Goal: Task Accomplishment & Management: Manage account settings

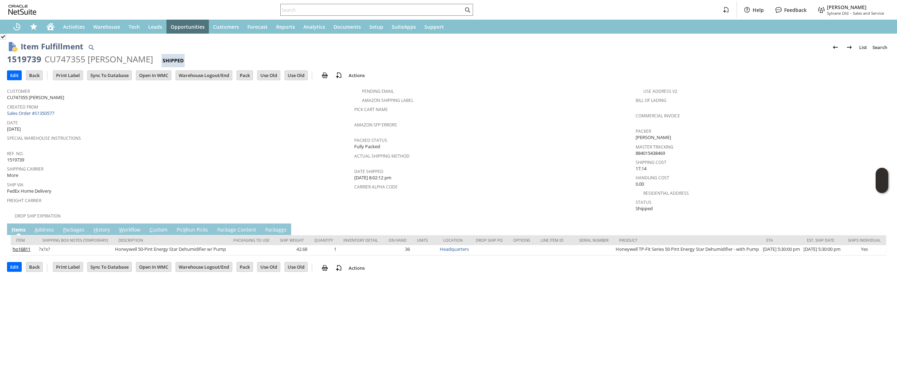
click at [43, 118] on span "Date" at bounding box center [179, 122] width 344 height 8
click at [51, 113] on link "Sales Order #S1350577" at bounding box center [31, 113] width 49 height 6
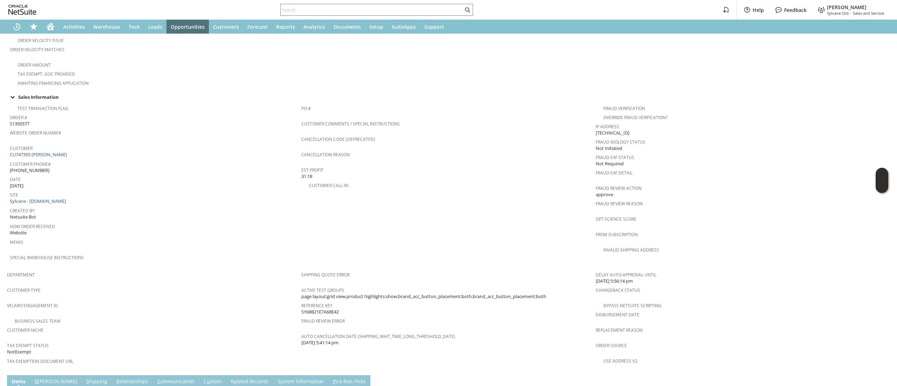
scroll to position [344, 0]
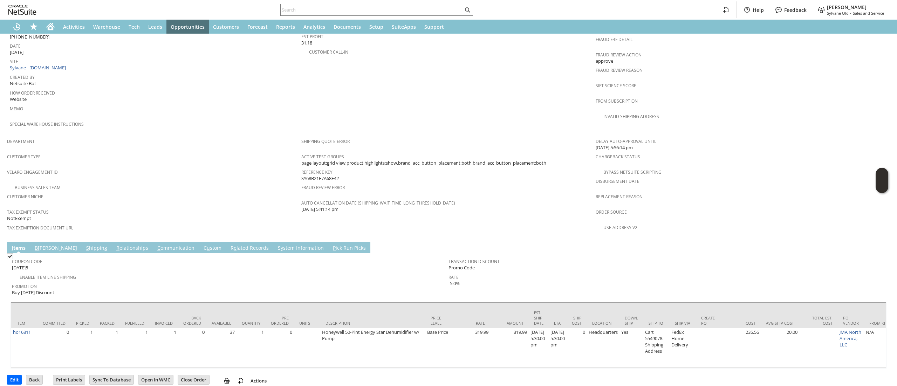
click at [229, 245] on link "R e lated Records" at bounding box center [250, 249] width 42 height 8
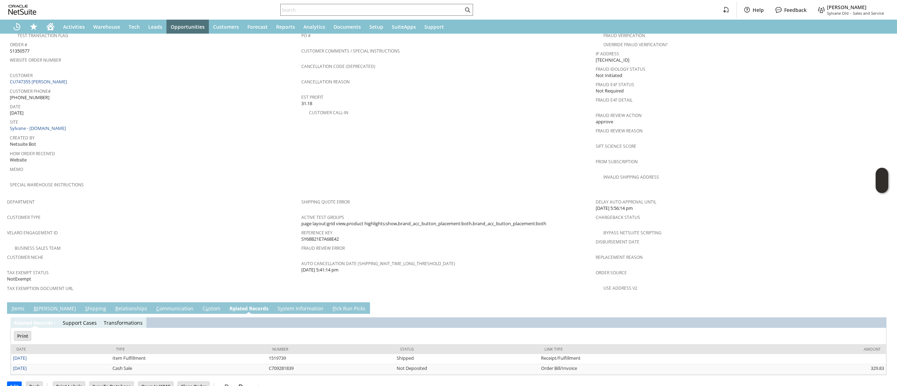
scroll to position [0, 0]
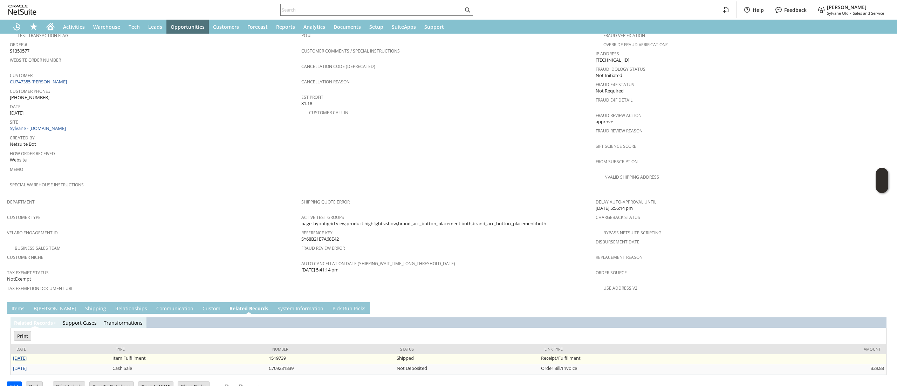
click at [17, 355] on link "[DATE]" at bounding box center [20, 358] width 14 height 6
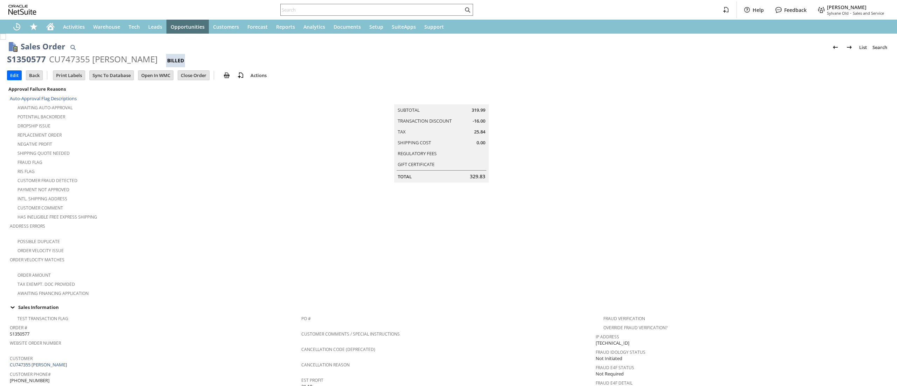
scroll to position [344, 0]
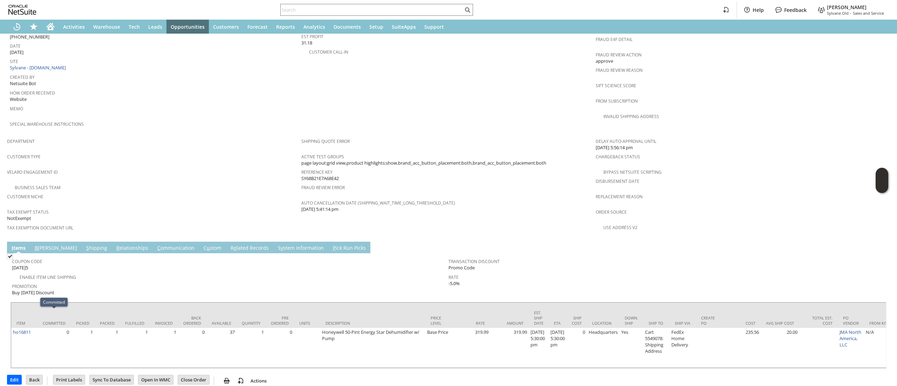
click at [273, 242] on td "S y stem Information" at bounding box center [300, 248] width 55 height 12
click at [229, 245] on link "R e lated Records" at bounding box center [250, 249] width 42 height 8
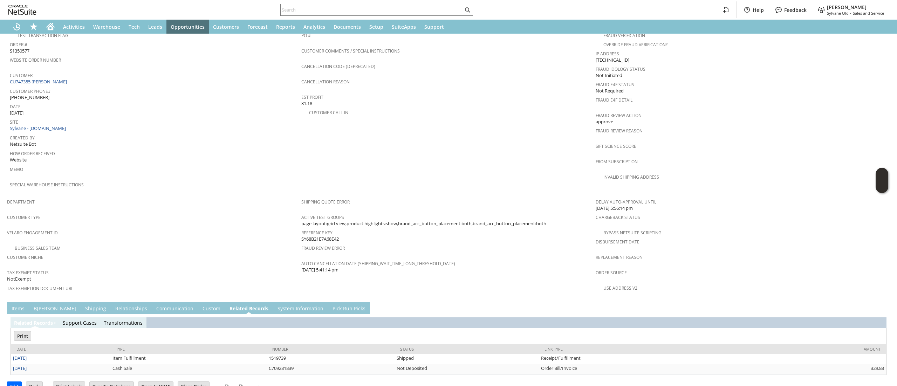
scroll to position [0, 0]
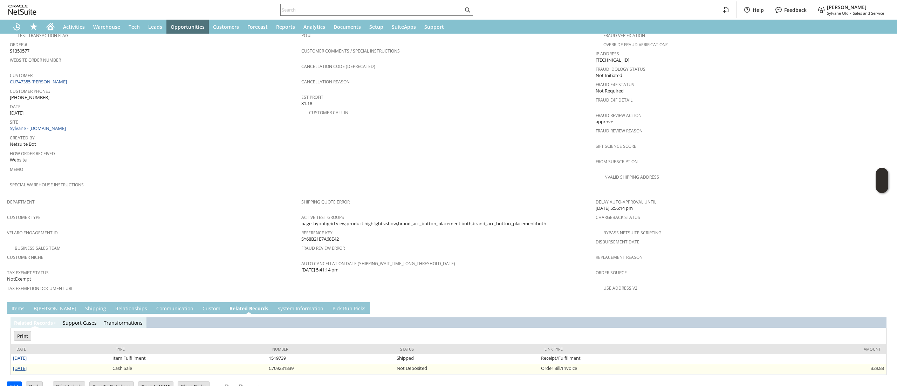
click at [13, 365] on link "[DATE]" at bounding box center [20, 368] width 14 height 6
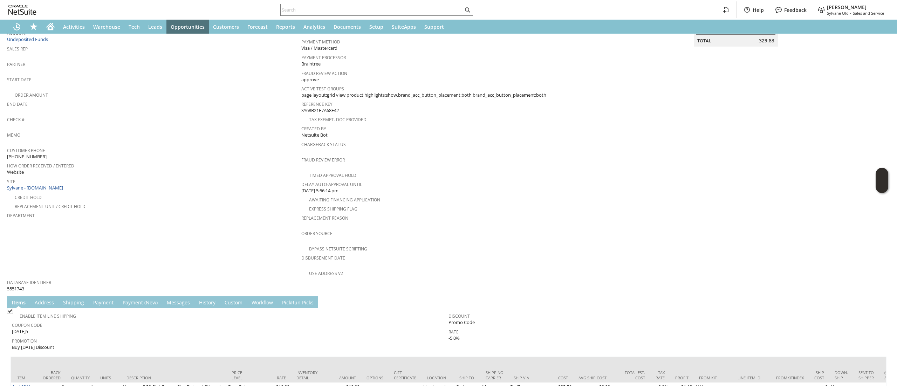
scroll to position [195, 0]
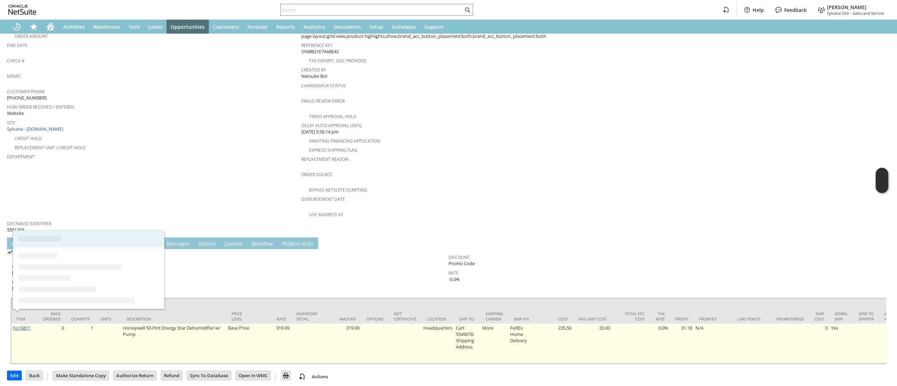
click at [28, 325] on link "ho16811" at bounding box center [22, 328] width 18 height 6
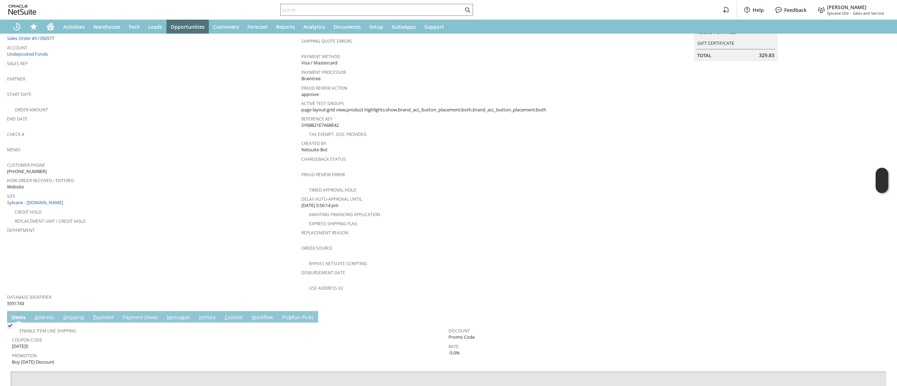
scroll to position [195, 0]
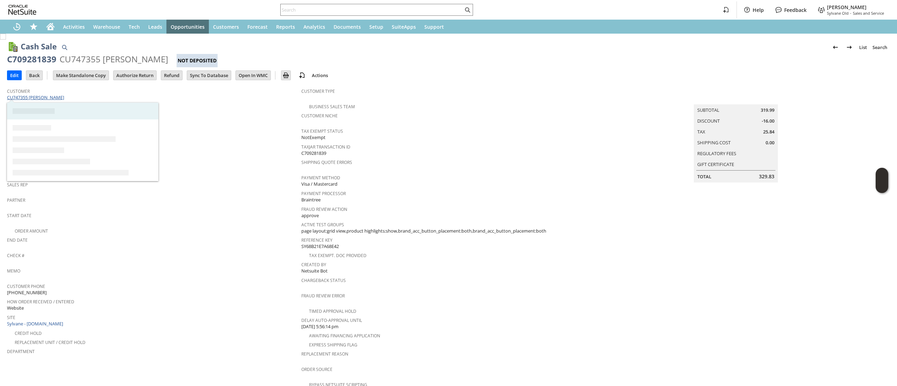
click at [59, 99] on link "CU747355 [PERSON_NAME]" at bounding box center [36, 97] width 59 height 6
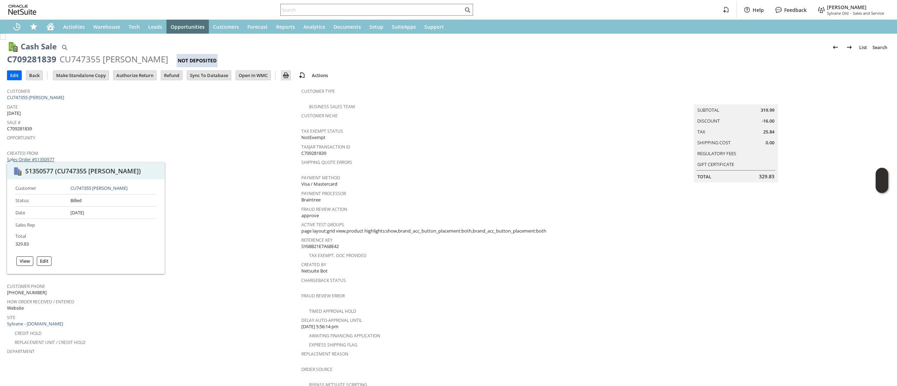
click at [45, 158] on link "Sales Order #S1350577" at bounding box center [31, 159] width 49 height 6
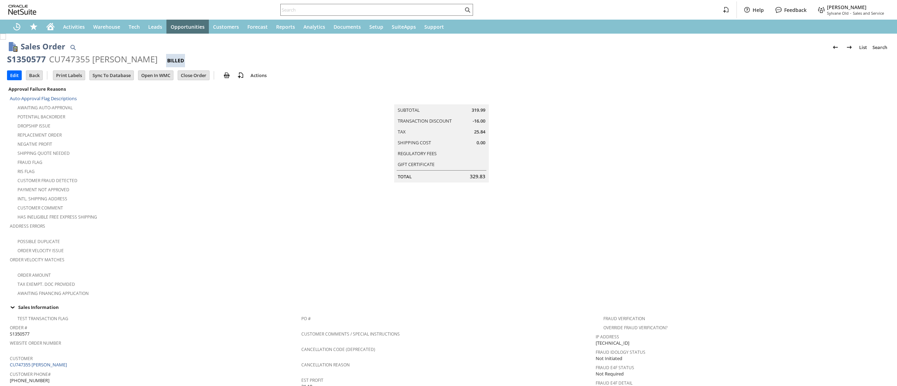
scroll to position [325, 0]
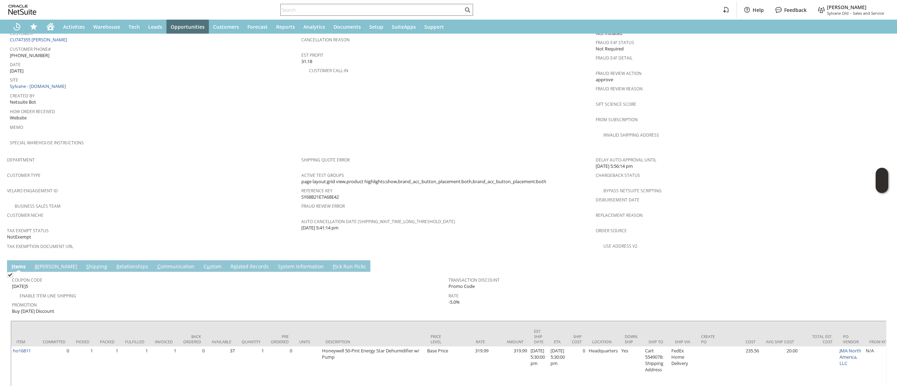
click at [84, 263] on link "S hipping" at bounding box center [96, 267] width 25 height 8
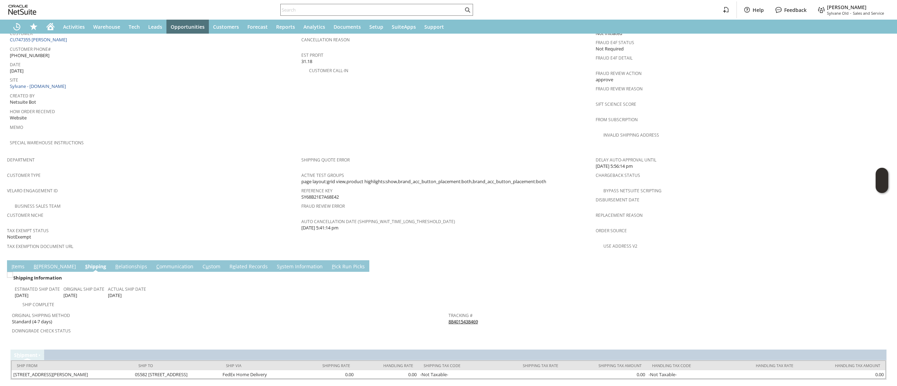
click at [452, 319] on link "884015438469" at bounding box center [463, 322] width 29 height 6
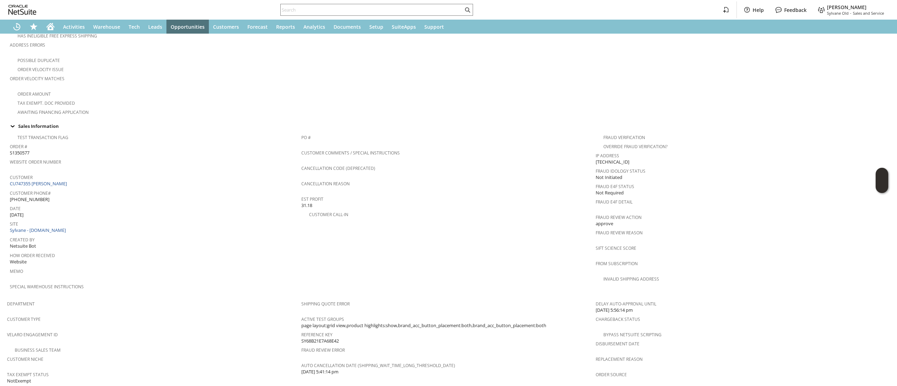
scroll to position [327, 0]
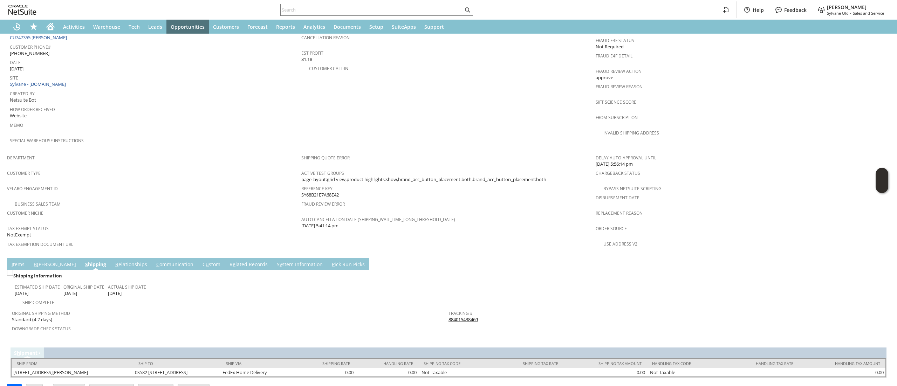
click at [228, 261] on link "R e lated Records" at bounding box center [249, 265] width 42 height 8
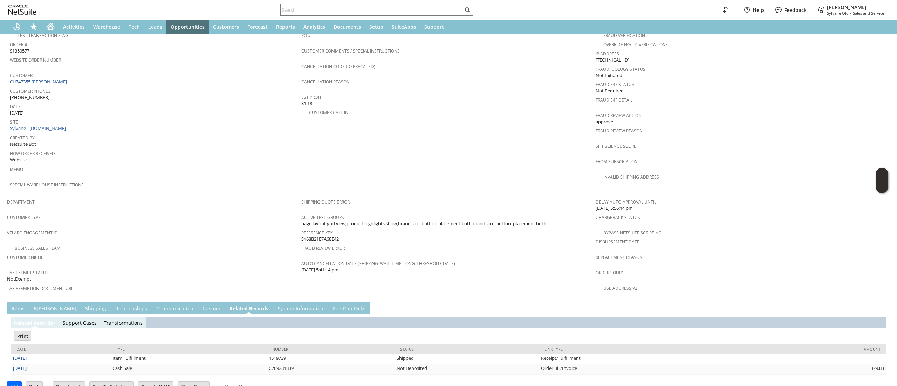
scroll to position [0, 0]
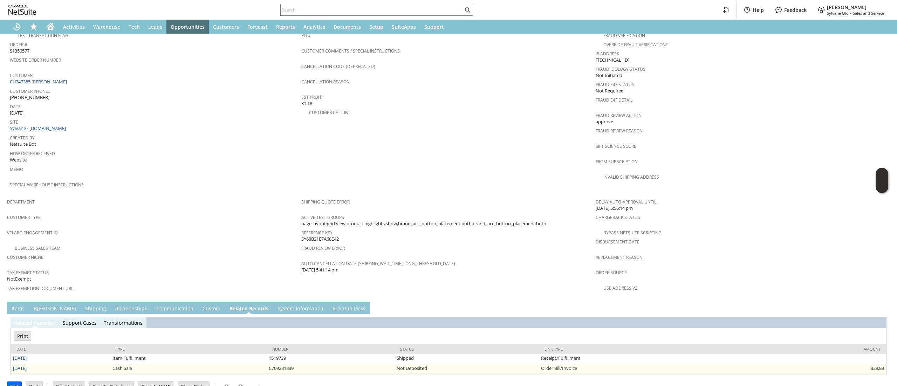
click at [26, 365] on link "9/1/2025" at bounding box center [20, 368] width 14 height 6
click at [36, 364] on td "9/1/2025" at bounding box center [61, 369] width 100 height 10
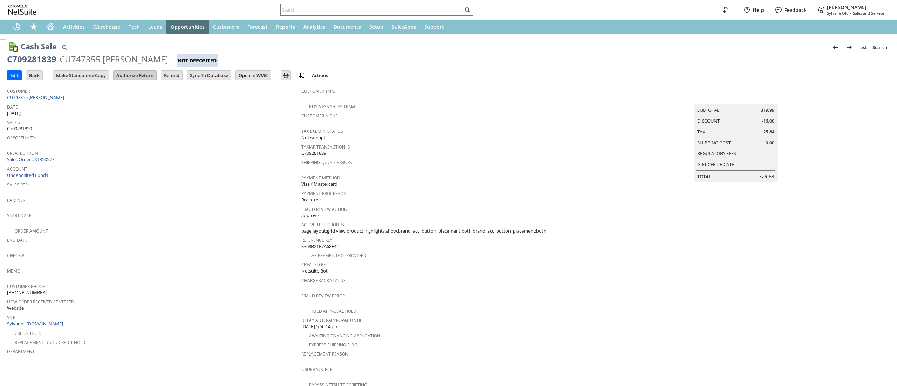
click at [118, 74] on input "Authorize Return" at bounding box center [135, 75] width 43 height 9
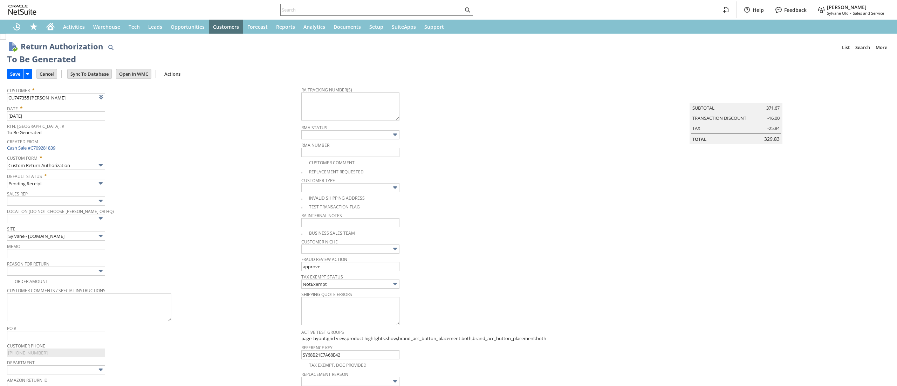
type input "Add"
type input "Copy Previous"
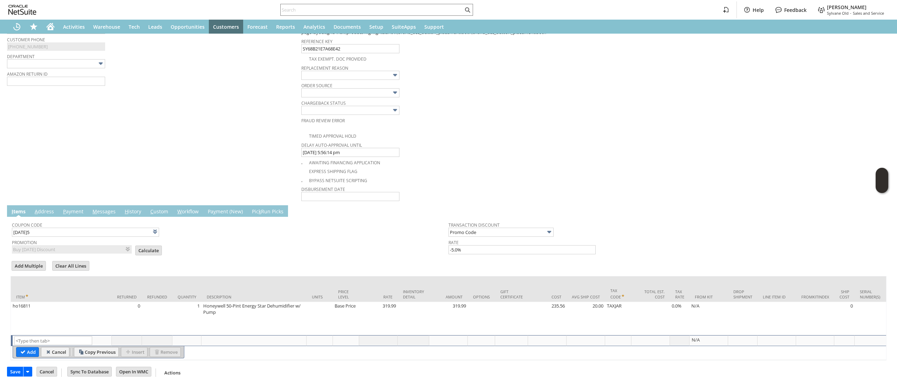
scroll to position [39, 0]
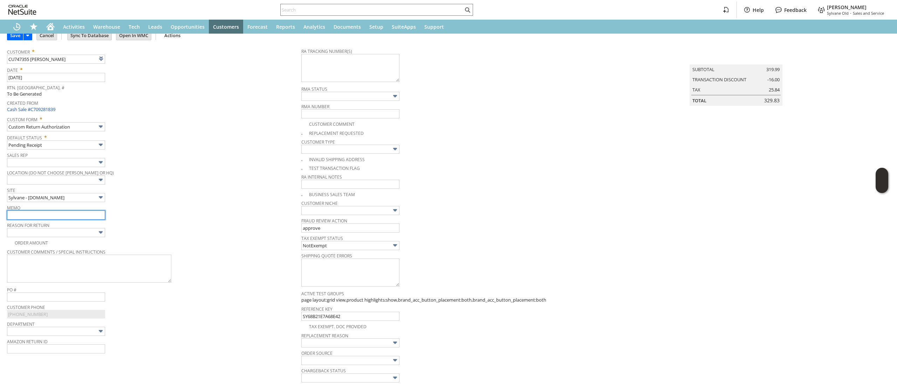
click at [53, 213] on input "text" at bounding box center [56, 215] width 98 height 9
type input "'"
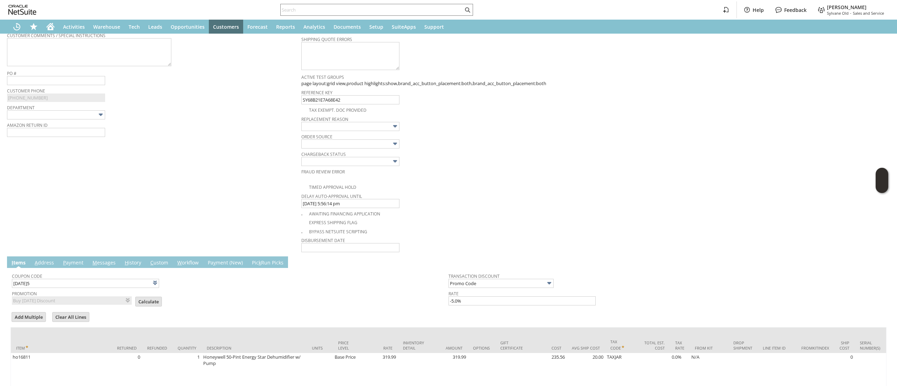
scroll to position [320, 0]
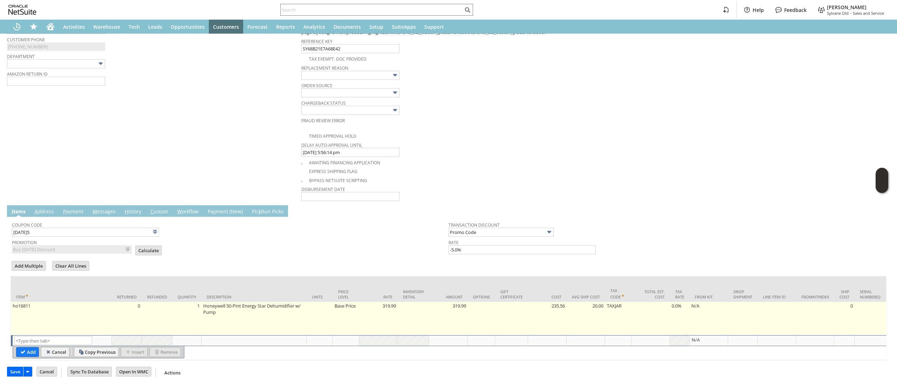
type input "was told that he could have the unit returned. here. Nothing on the profile to …"
click at [342, 311] on td "Base Price" at bounding box center [346, 318] width 26 height 33
type input "Base Price"
type input "319.99"
type input "OK"
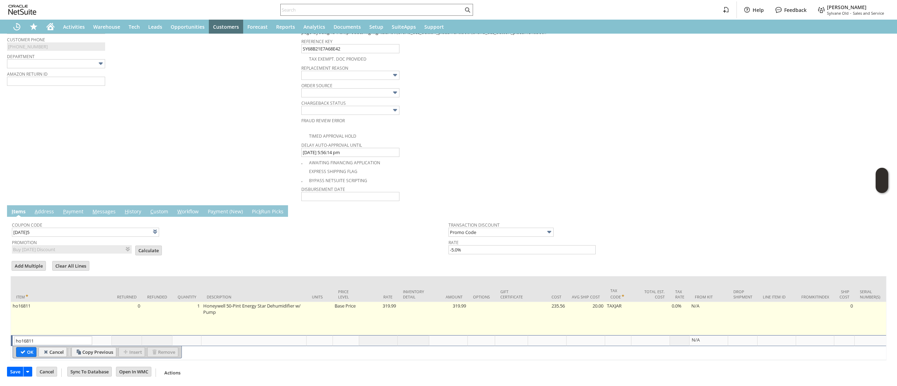
type input "Make Copy"
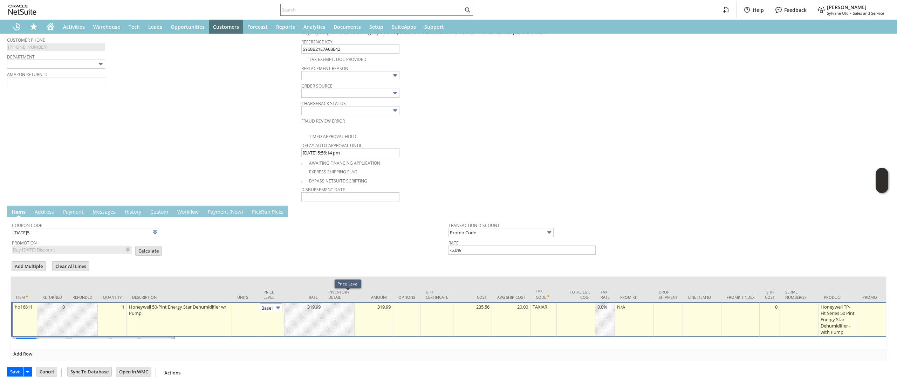
scroll to position [0, 11]
click at [272, 303] on input "Base Price" at bounding box center [271, 307] width 22 height 9
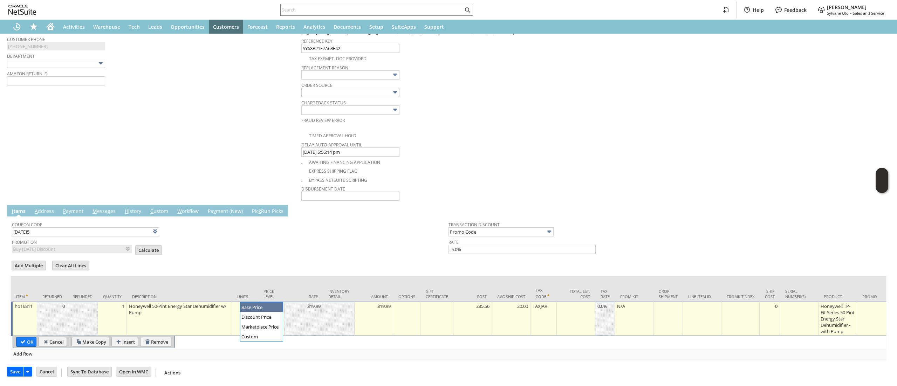
type input "Custom"
click at [305, 313] on td at bounding box center [304, 319] width 39 height 34
type input "0.00"
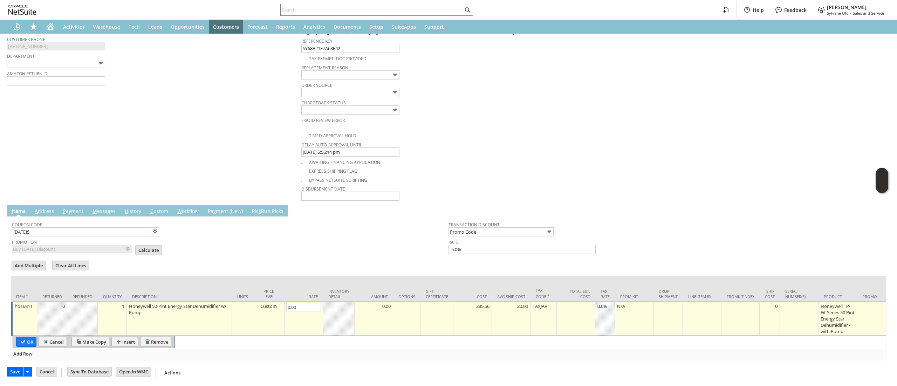
click at [19, 337] on table "OK Cancel Make Copy Insert Remove" at bounding box center [94, 342] width 162 height 12
click at [19, 337] on input "OK" at bounding box center [26, 341] width 20 height 9
type input "Add"
type input "Copy Previous"
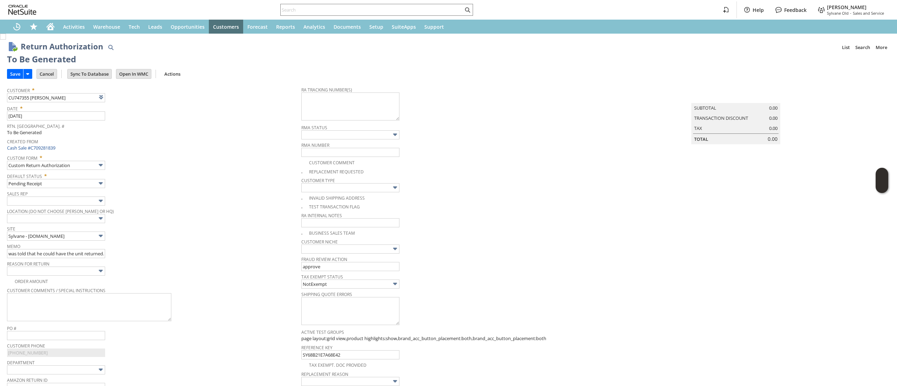
click at [111, 278] on div "Order Amount" at bounding box center [154, 281] width 294 height 8
click at [103, 275] on img at bounding box center [101, 271] width 8 height 8
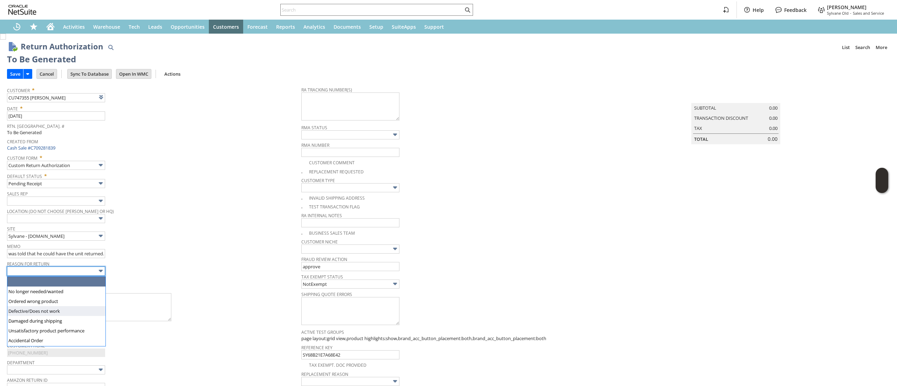
type input "Defective/Does not work"
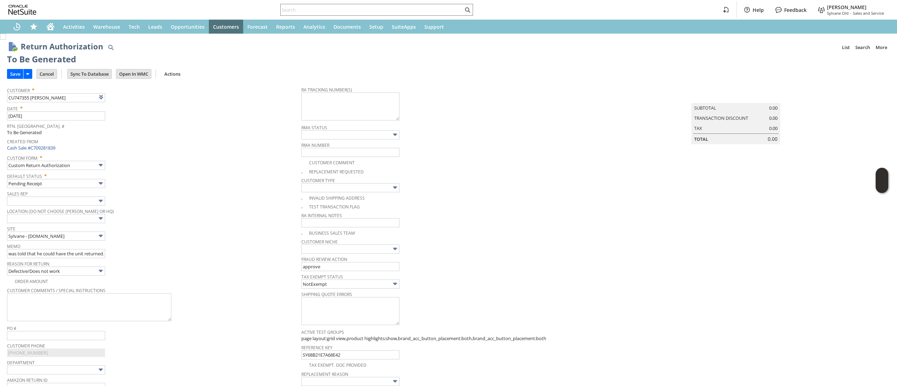
click at [146, 276] on div "Reason For Return Defective/Does not work" at bounding box center [152, 267] width 291 height 17
click at [59, 78] on td "Cancel" at bounding box center [48, 73] width 25 height 13
click at [57, 78] on td "Cancel" at bounding box center [46, 74] width 21 height 10
click at [86, 255] on input "was told that he could have the unit returned. here. Nothing on the profile to …" at bounding box center [56, 253] width 98 height 9
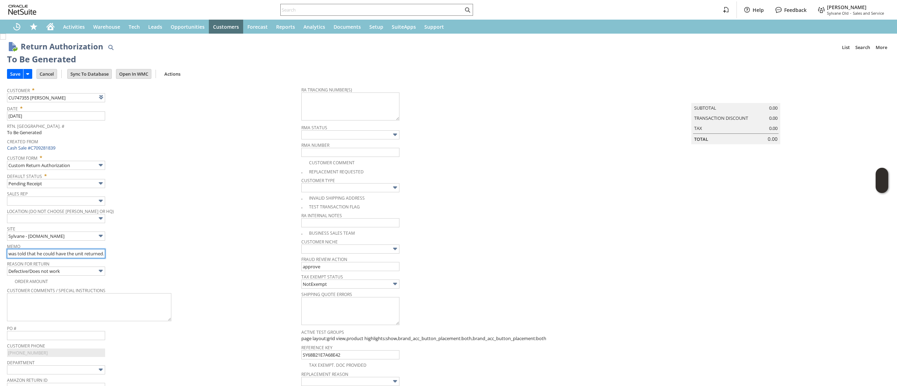
click at [86, 255] on input "was told that he could have the unit returned. here. Nothing on the profile to …" at bounding box center [56, 253] width 98 height 9
click at [52, 76] on input "Cancel" at bounding box center [47, 73] width 20 height 9
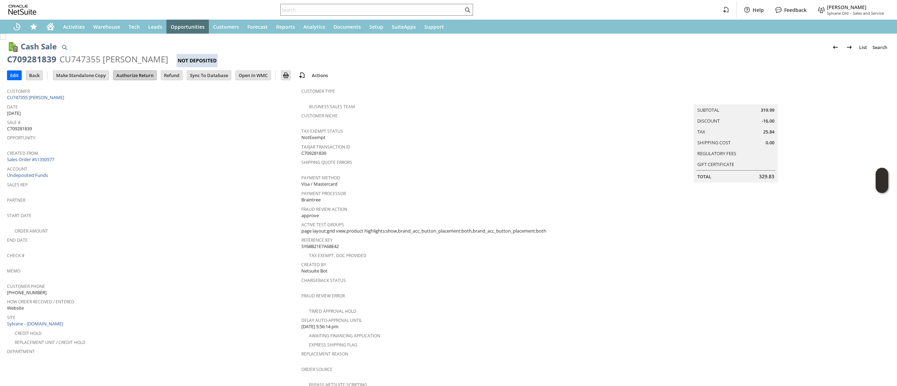
click at [127, 78] on input "Authorize Return" at bounding box center [135, 75] width 43 height 9
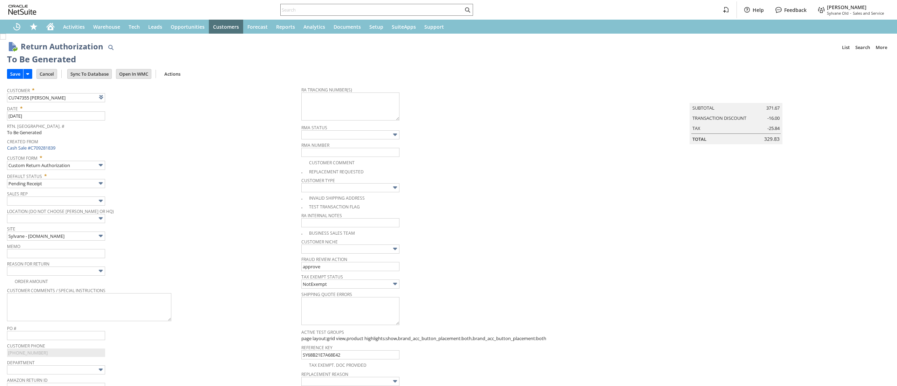
type input "Add"
type input "Copy Previous"
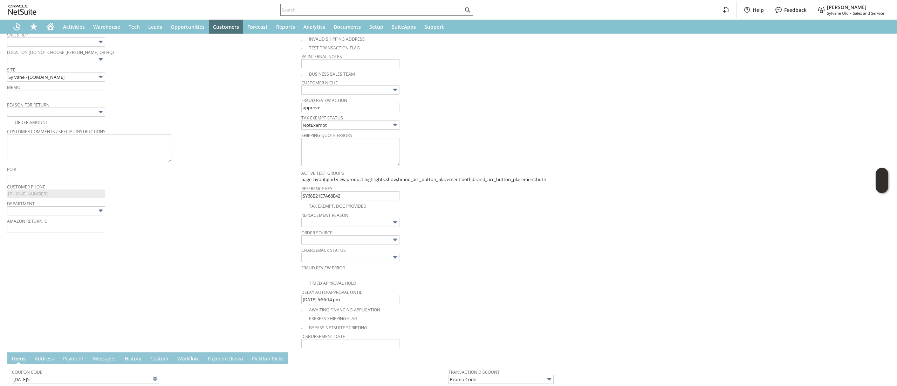
scroll to position [39, 0]
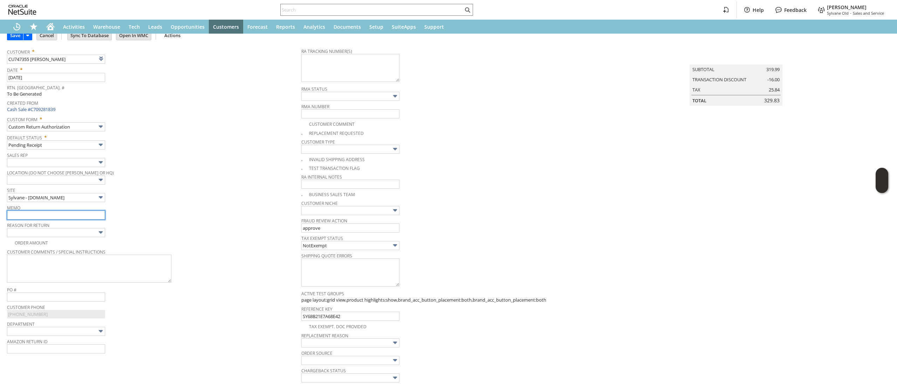
click at [69, 216] on input "text" at bounding box center [56, 215] width 98 height 9
paste input "was told that he could have the unit returned. here. Nothing on the profile to …"
type input "was told that he could have the unit returned. here. Nothing on the profile to …"
click at [86, 233] on input "text" at bounding box center [56, 232] width 98 height 9
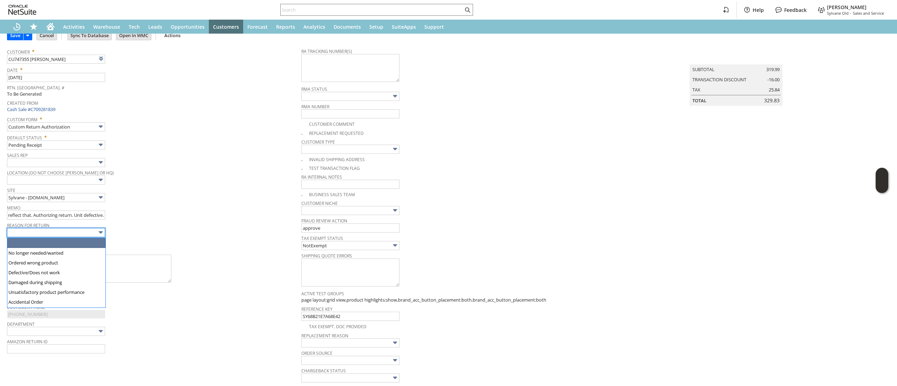
scroll to position [0, 0]
type input "Defective/Does not work"
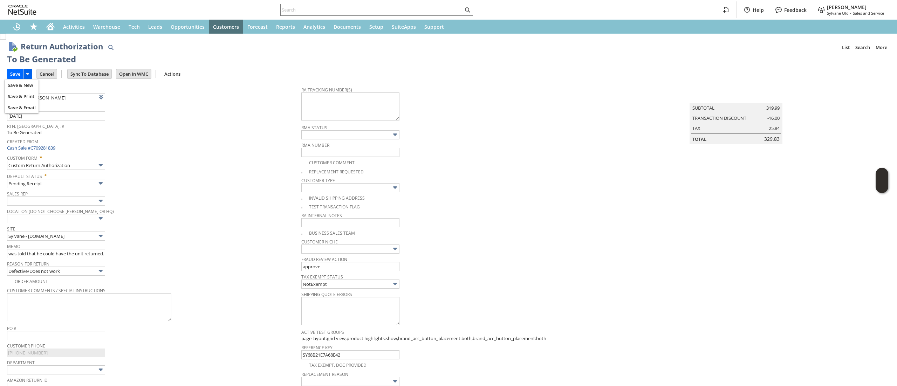
click at [26, 73] on icon at bounding box center [27, 74] width 8 height 8
drag, startPoint x: 14, startPoint y: 73, endPoint x: 565, endPoint y: 58, distance: 551.1
click at [10, 71] on input "Save" at bounding box center [15, 73] width 16 height 9
click at [13, 70] on input "Save" at bounding box center [15, 73] width 16 height 9
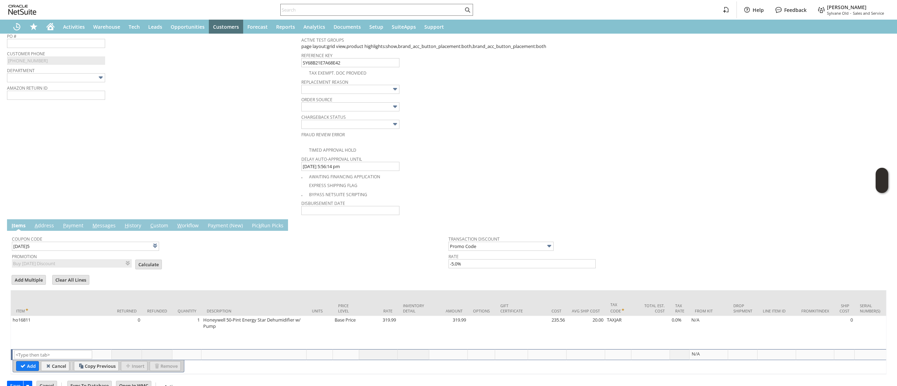
scroll to position [320, 0]
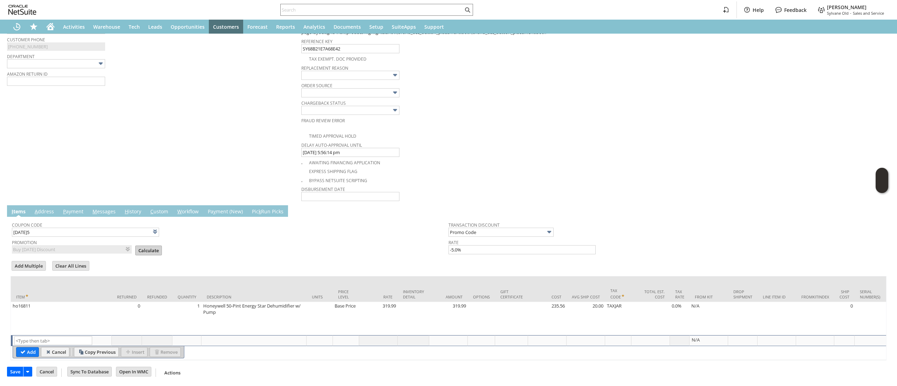
click at [143, 246] on input "Calculate" at bounding box center [149, 250] width 26 height 9
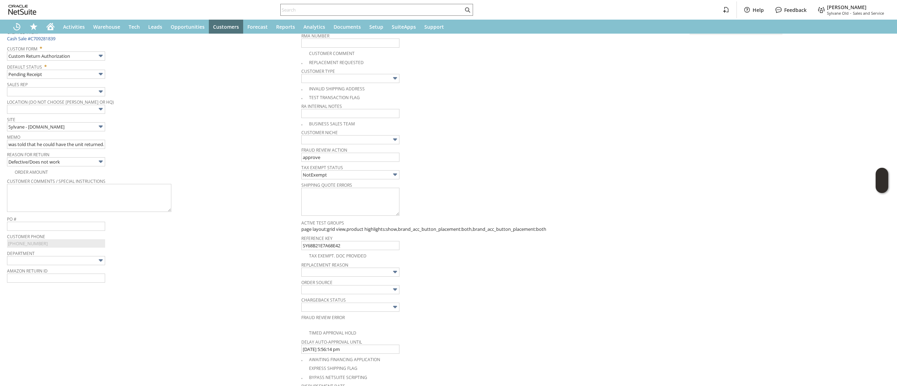
scroll to position [0, 0]
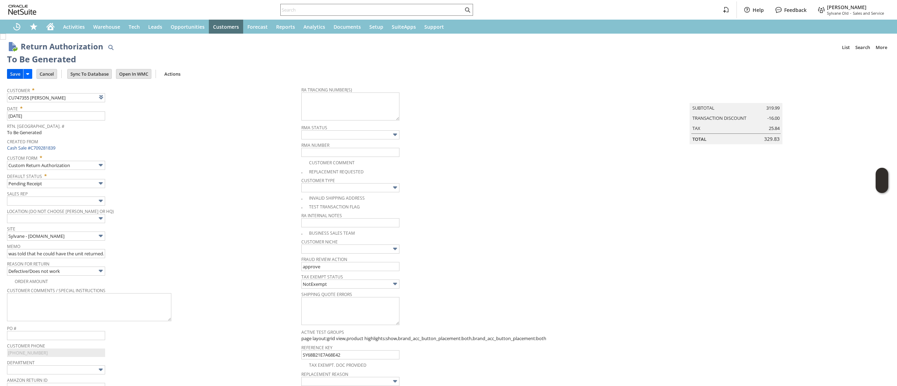
click at [13, 75] on input "Save" at bounding box center [15, 73] width 16 height 9
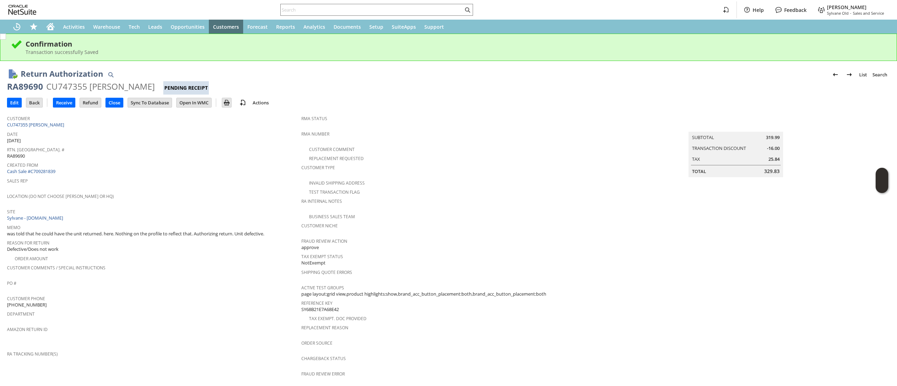
click at [18, 78] on div "Return Authorization List Search RA89690 CU747355 [PERSON_NAME] Pending Receipt…" at bounding box center [448, 79] width 883 height 32
click at [18, 81] on div "RA89690" at bounding box center [25, 86] width 36 height 11
copy div "RA89690"
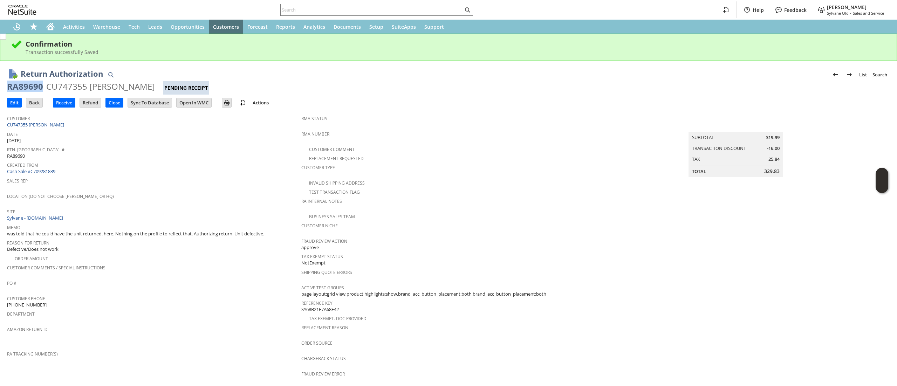
copy div "RA89690"
click at [111, 119] on span "Customer" at bounding box center [152, 118] width 291 height 8
click at [111, 123] on div "Customer CU747355 [PERSON_NAME]" at bounding box center [152, 121] width 291 height 15
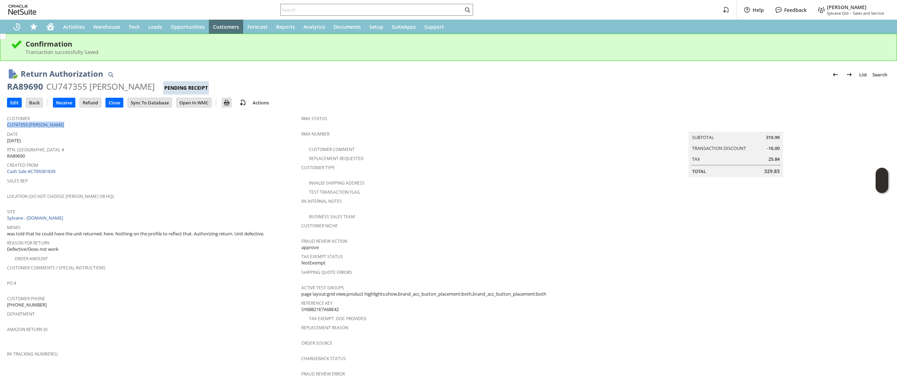
click at [111, 123] on div "Customer CU747355 [PERSON_NAME]" at bounding box center [152, 121] width 291 height 15
copy tbody "CU747355 [PERSON_NAME]"
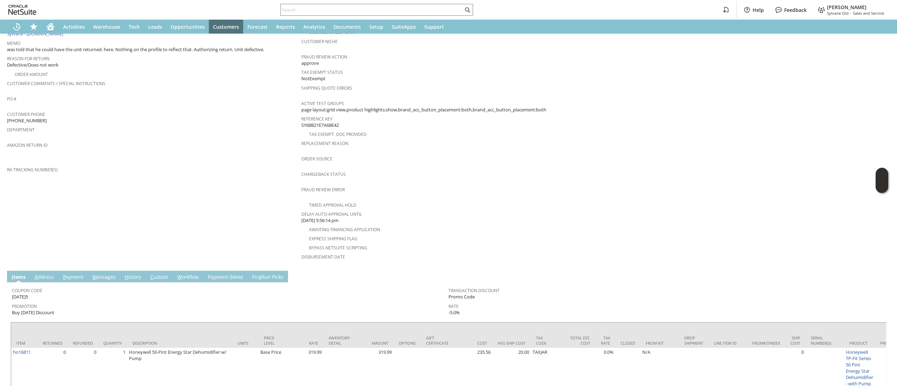
scroll to position [210, 0]
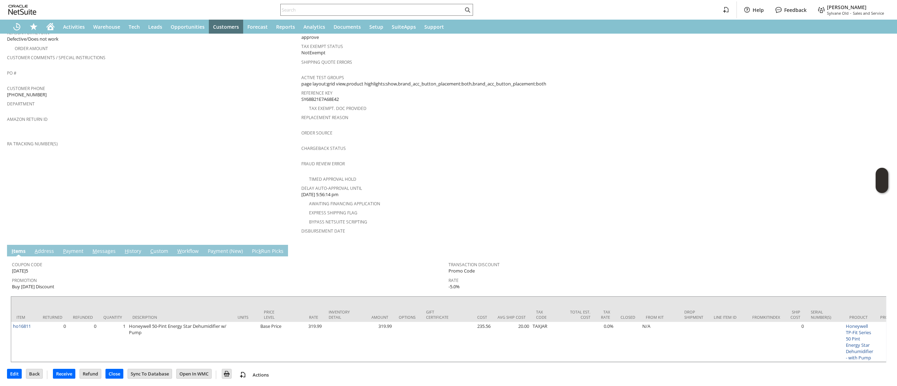
click at [22, 99] on span "Department" at bounding box center [152, 103] width 291 height 8
click at [23, 91] on span "[PHONE_NUMBER]" at bounding box center [27, 94] width 40 height 7
click at [21, 91] on span "[PHONE_NUMBER]" at bounding box center [27, 94] width 40 height 7
copy tbody "[PHONE_NUMBER]"
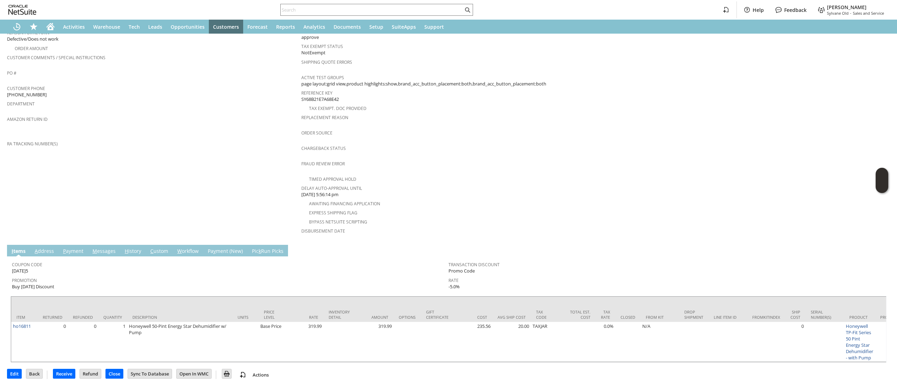
click at [42, 245] on td "A ddress" at bounding box center [44, 251] width 28 height 12
click at [47, 248] on link "A ddress" at bounding box center [44, 252] width 23 height 8
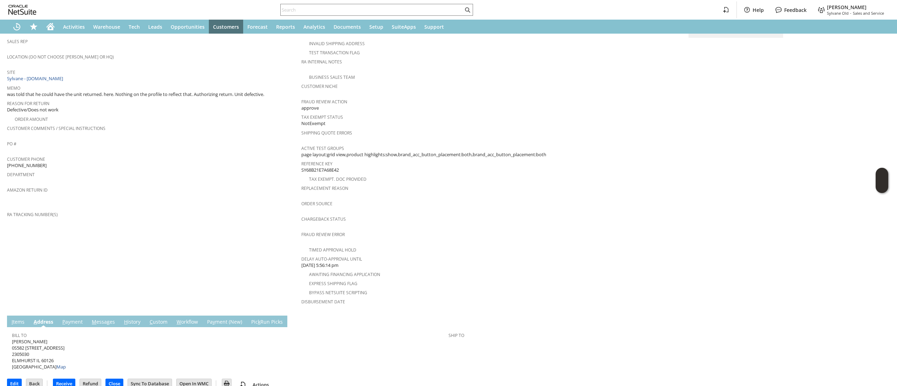
click at [46, 339] on span "Anthony M Sorrentino 0S582 S CEDAR AVE 2305030 ELMHURST IL 60126 United States …" at bounding box center [39, 355] width 54 height 32
drag, startPoint x: 46, startPoint y: 338, endPoint x: 44, endPoint y: 341, distance: 3.8
click at [44, 341] on span "Anthony M Sorrentino 0S582 S CEDAR AVE 2305030 ELMHURST IL 60126 United States …" at bounding box center [39, 355] width 54 height 32
copy span "0S582 S CEDAR AVE 2305030"
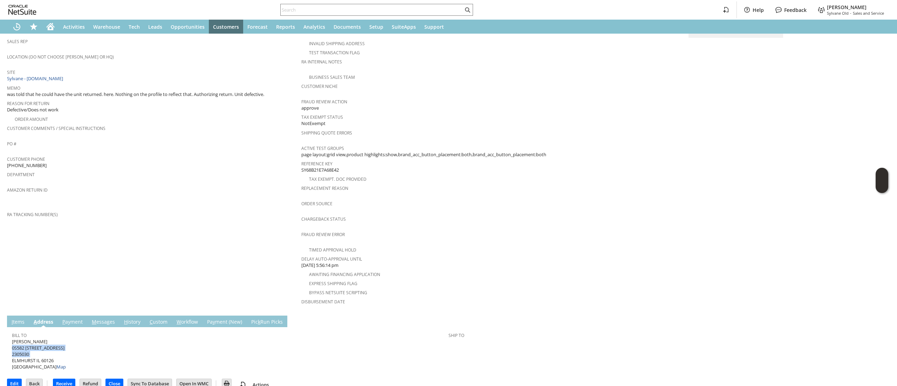
click at [34, 339] on span "Anthony M Sorrentino 0S582 S CEDAR AVE 2305030 ELMHURST IL 60126 United States …" at bounding box center [39, 355] width 54 height 32
click at [48, 349] on span "Anthony M Sorrentino 0S582 S CEDAR AVE 2305030 ELMHURST IL 60126 United States …" at bounding box center [39, 355] width 54 height 32
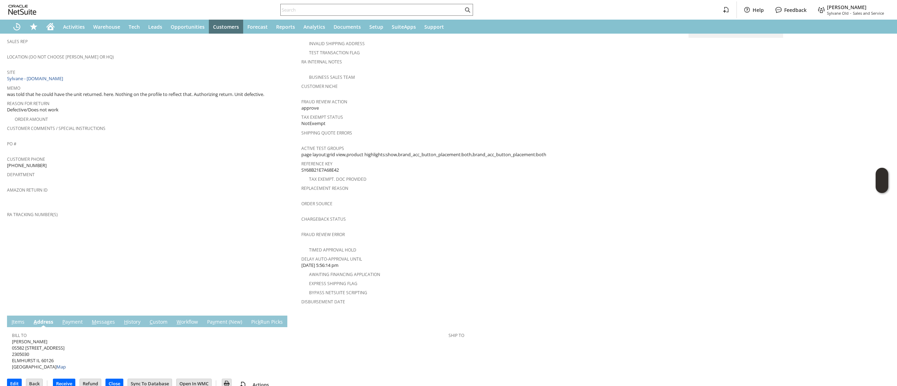
click at [48, 350] on span "Anthony M Sorrentino 0S582 S CEDAR AVE 2305030 ELMHURST IL 60126 United States …" at bounding box center [39, 355] width 54 height 32
copy span "60126"
click at [19, 319] on link "I tems" at bounding box center [18, 323] width 16 height 8
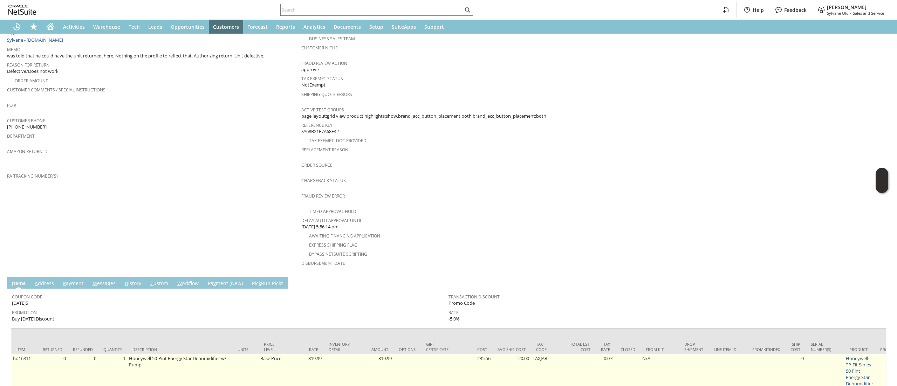
scroll to position [210, 0]
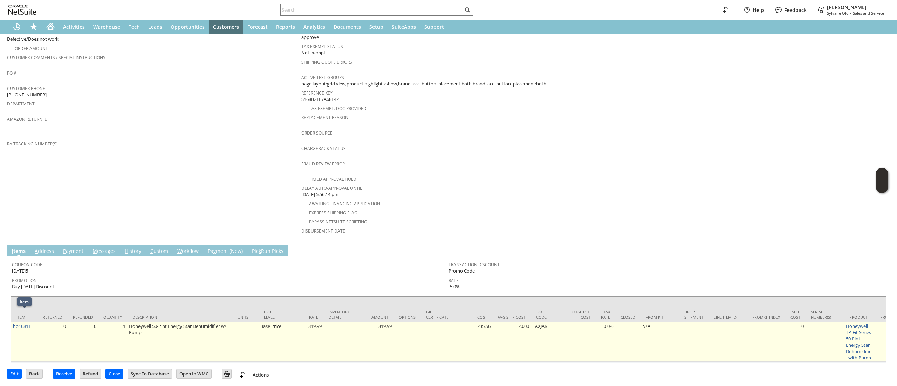
click at [29, 322] on td "ho16811" at bounding box center [24, 342] width 26 height 40
click at [27, 323] on link "ho16811" at bounding box center [22, 326] width 18 height 6
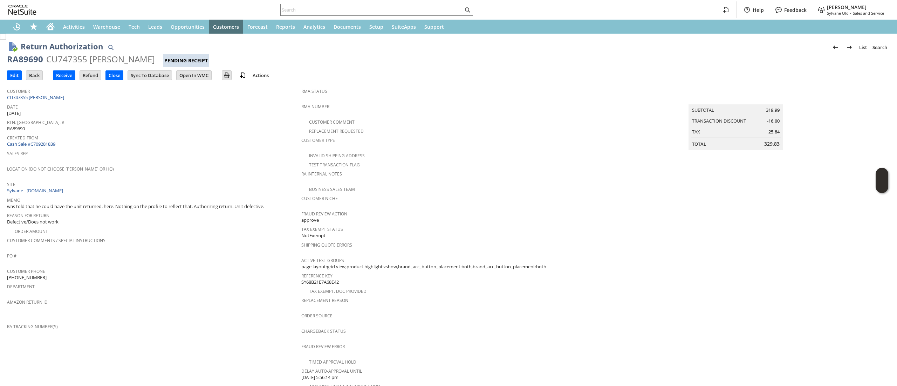
click at [26, 59] on div "RA89690" at bounding box center [25, 59] width 36 height 11
click at [25, 60] on div "RA89690" at bounding box center [25, 59] width 36 height 11
copy div "RA89690"
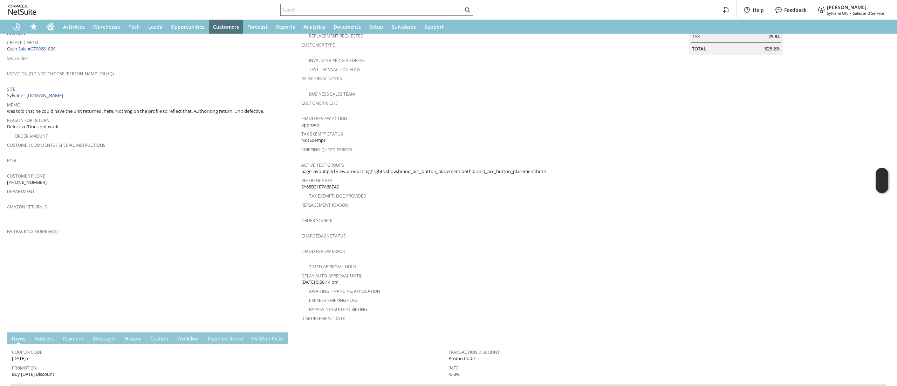
scroll to position [183, 0]
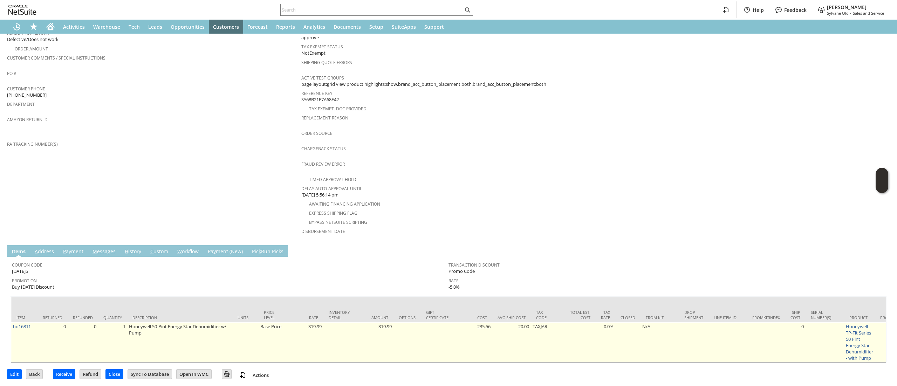
click at [36, 322] on td "ho16811" at bounding box center [24, 342] width 26 height 40
copy tr "ho16811"
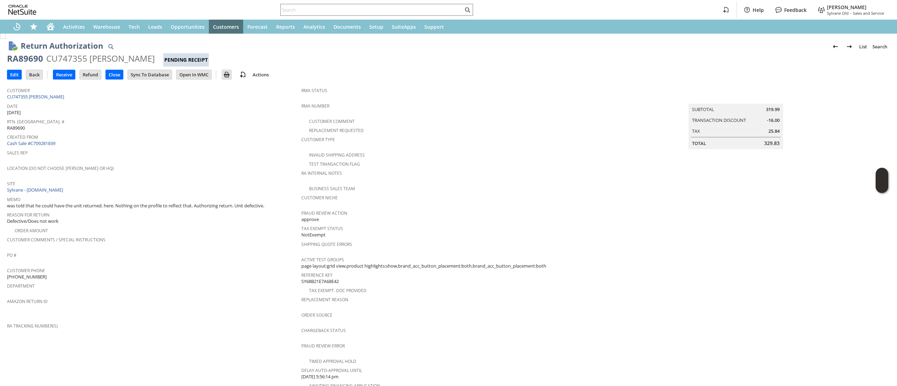
scroll to position [0, 0]
click at [20, 60] on div "RA89690" at bounding box center [25, 59] width 36 height 11
copy div "RA89690"
click at [15, 67] on div "RA89690 CU747355 [PERSON_NAME] Pending Receipt" at bounding box center [448, 61] width 883 height 14
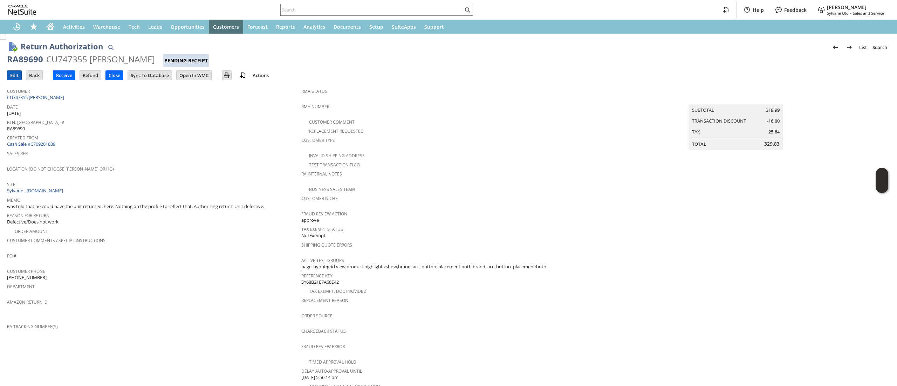
click at [10, 71] on input "Edit" at bounding box center [14, 75] width 14 height 9
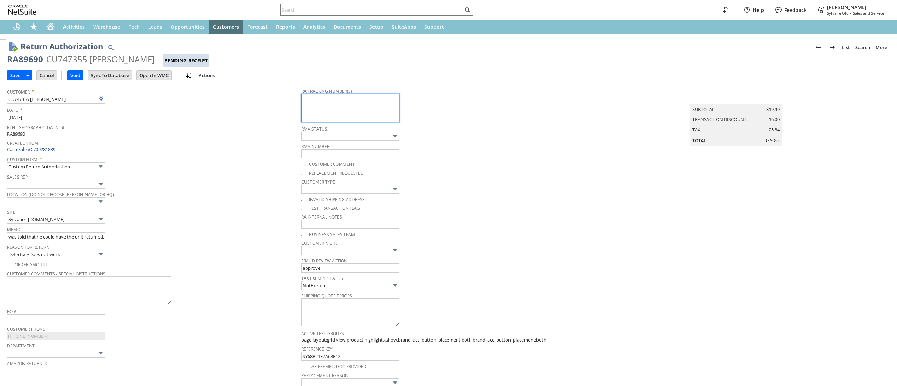
drag, startPoint x: 0, startPoint y: 0, endPoint x: 376, endPoint y: 107, distance: 391.2
click at [376, 107] on textarea at bounding box center [350, 108] width 98 height 28
paste textarea "997060101777727"
type textarea "997060101777727"
type input "Add"
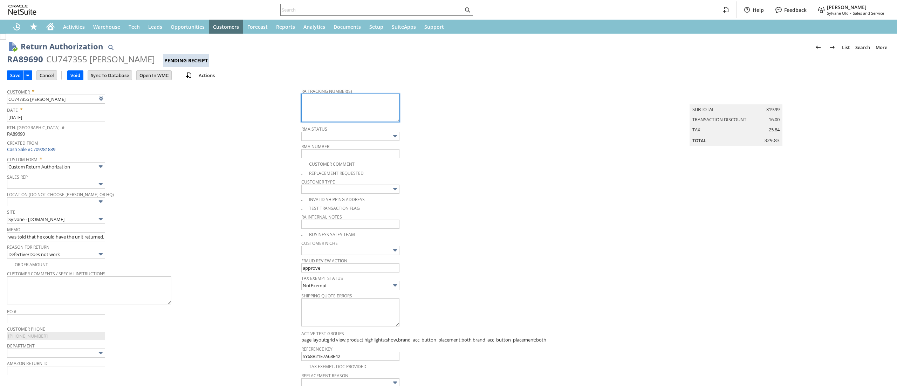
type input "Copy Previous"
type textarea "997060101777727 Ground Call Tag 10-13-2025 1PM-5PM"
drag, startPoint x: 341, startPoint y: 122, endPoint x: 330, endPoint y: 116, distance: 12.2
click at [330, 117] on span "997060101777727 Ground Call Tag 10-13-2025 1PM-5PM" at bounding box center [350, 120] width 98 height 6
drag, startPoint x: 324, startPoint y: 115, endPoint x: 270, endPoint y: 94, distance: 58.2
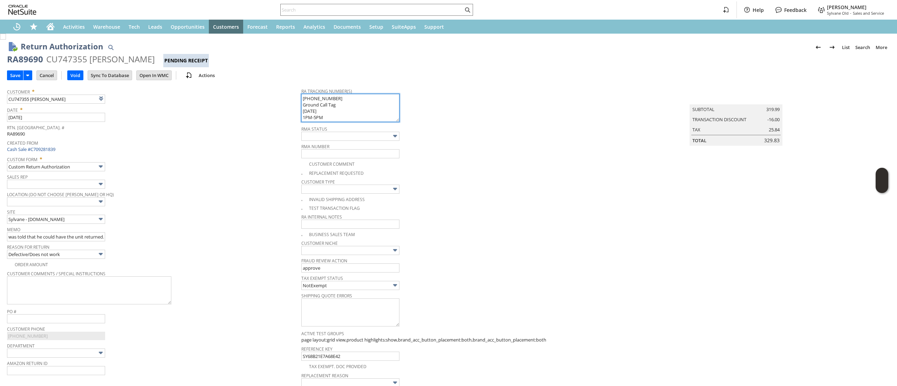
click at [270, 94] on tr "Customer * CU747355 Anthony M Sorrentino List Search Date * 10/13/2025 Rtn. Aut…" at bounding box center [448, 296] width 883 height 425
click at [13, 71] on input "Save" at bounding box center [15, 75] width 16 height 9
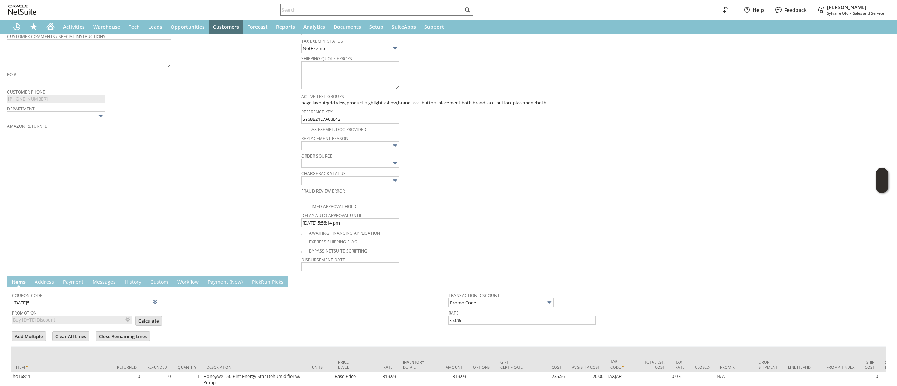
scroll to position [321, 0]
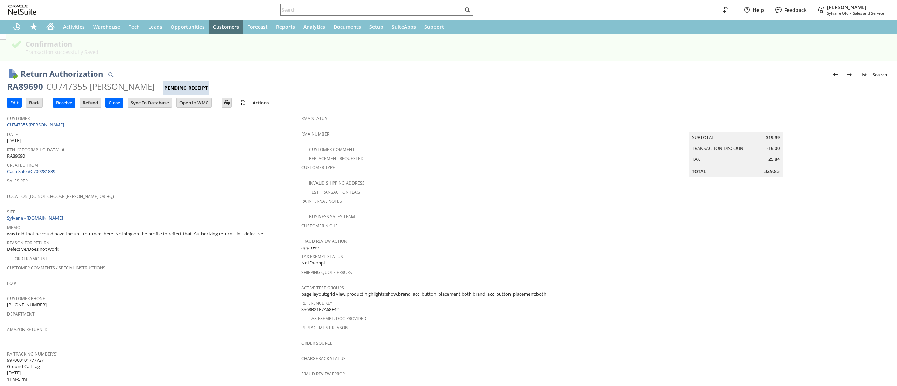
scroll to position [167, 0]
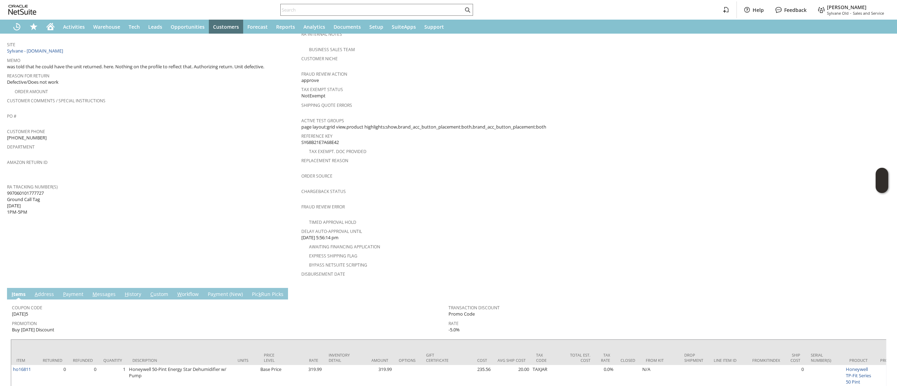
click at [110, 291] on link "M essages" at bounding box center [104, 295] width 27 height 8
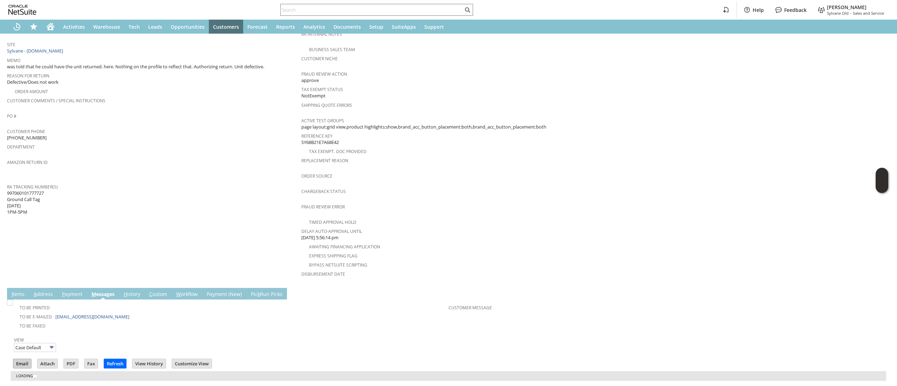
click at [24, 359] on input "Email" at bounding box center [22, 363] width 18 height 9
click at [583, 175] on div "Order Source" at bounding box center [446, 178] width 291 height 15
click at [48, 28] on icon "Home" at bounding box center [51, 27] width 6 height 5
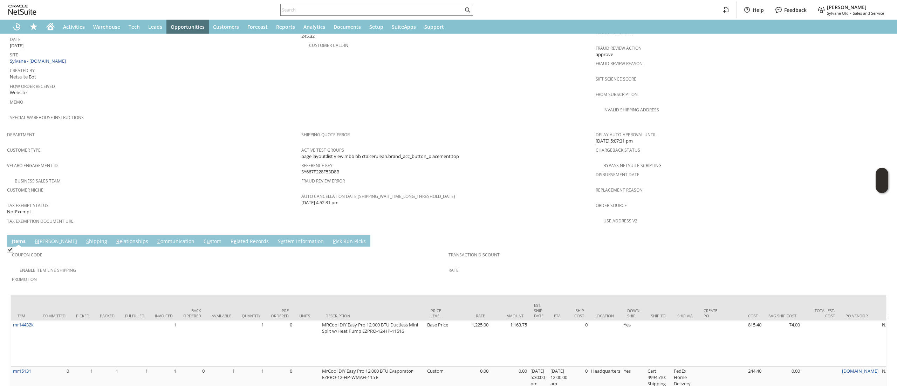
drag, startPoint x: 135, startPoint y: 224, endPoint x: 96, endPoint y: 253, distance: 49.0
click at [156, 238] on link "C ommunication" at bounding box center [176, 242] width 41 height 8
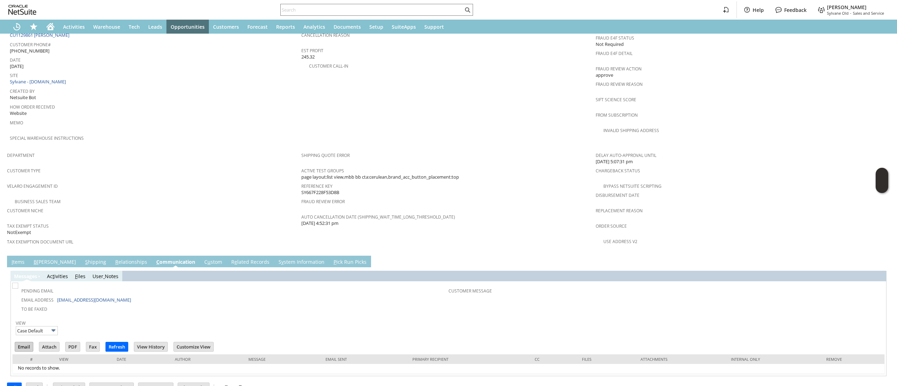
click at [28, 342] on input "Email" at bounding box center [24, 346] width 18 height 9
drag, startPoint x: 518, startPoint y: 53, endPoint x: 458, endPoint y: 36, distance: 62.2
click at [519, 61] on div "Customer Call-in" at bounding box center [448, 65] width 294 height 8
